Goal: Find specific page/section: Find specific page/section

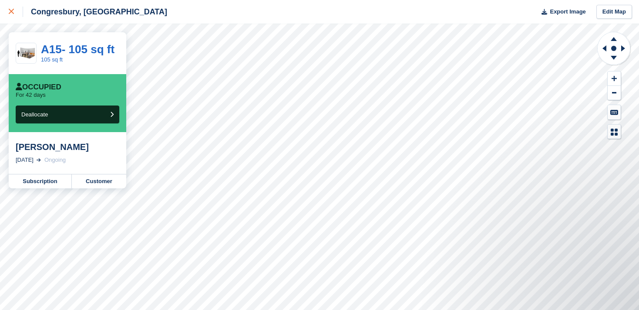
click at [14, 11] on div at bounding box center [16, 12] width 14 height 10
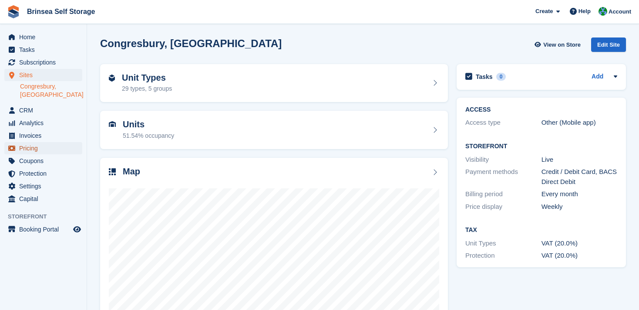
click at [27, 142] on span "Pricing" at bounding box center [45, 148] width 52 height 12
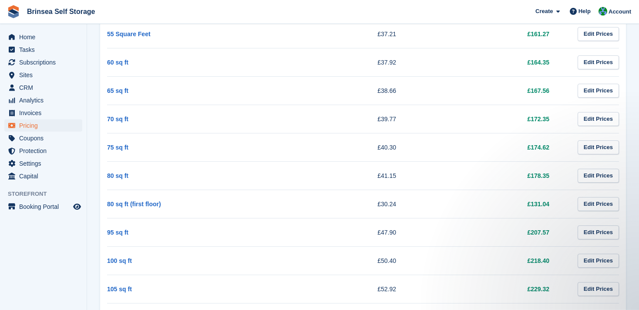
scroll to position [668, 0]
